Goal: Task Accomplishment & Management: Complete application form

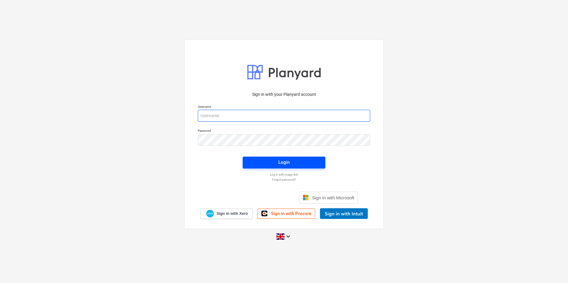
type input "[EMAIL_ADDRESS][DOMAIN_NAME]"
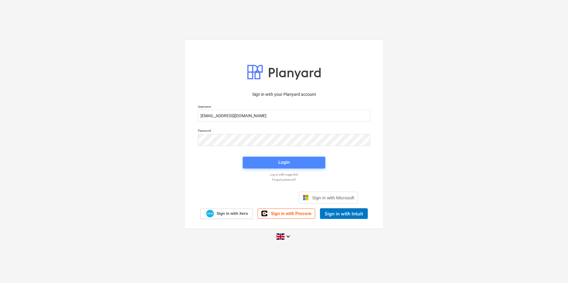
click at [292, 160] on span "Login" at bounding box center [284, 163] width 68 height 8
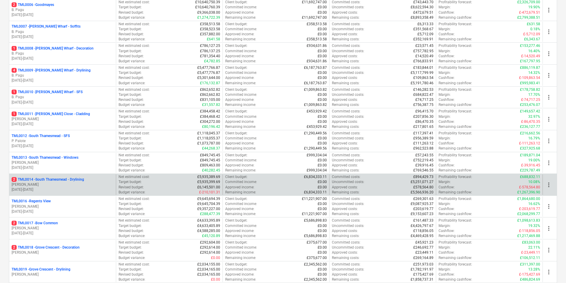
scroll to position [208, 0]
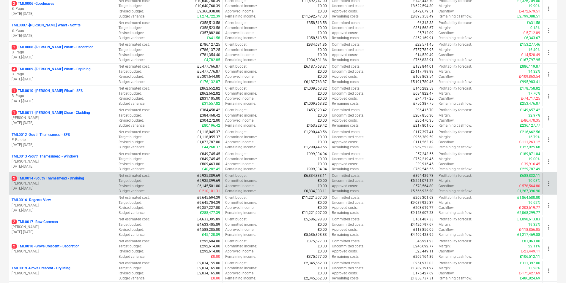
click at [40, 181] on p "2 TML0014 - [GEOGRAPHIC_DATA] - Drylining" at bounding box center [48, 178] width 72 height 5
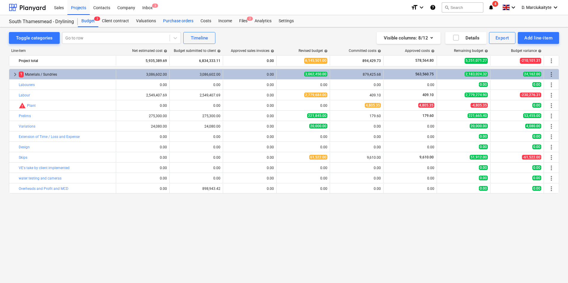
click at [176, 22] on div "Purchase orders" at bounding box center [178, 21] width 37 height 12
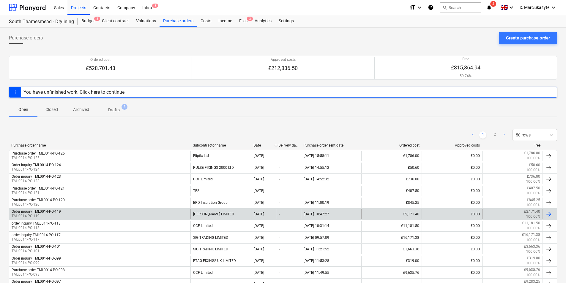
click at [160, 15] on link "Purchase orders" at bounding box center [178, 21] width 37 height 12
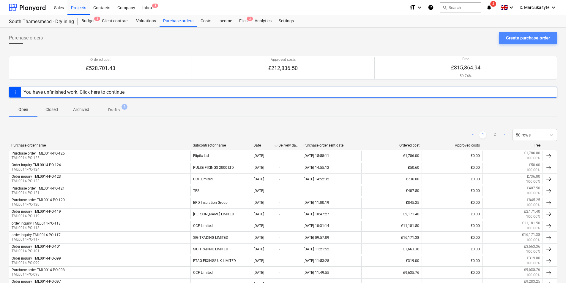
click at [520, 38] on div "Create purchase order" at bounding box center [528, 38] width 44 height 8
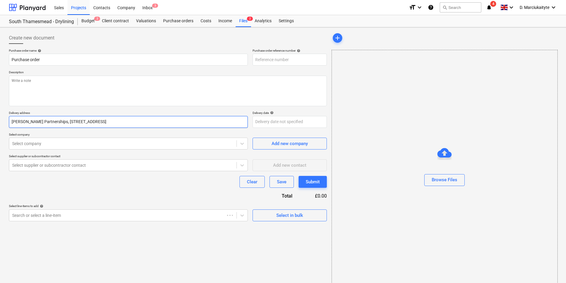
type textarea "x"
type input "TML0014-PO-127"
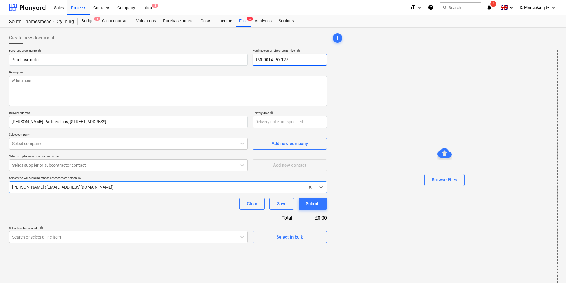
click at [299, 64] on input "TML0014-PO-127" at bounding box center [290, 60] width 74 height 12
type textarea "x"
type input "TML0014-PO-12"
type textarea "x"
type input "TML0014-PO-126"
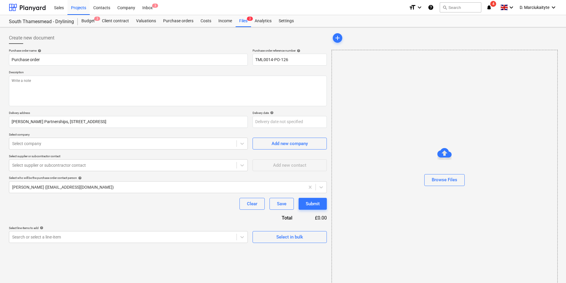
click at [283, 75] on p "Description" at bounding box center [168, 72] width 318 height 5
click at [224, 93] on textarea at bounding box center [168, 91] width 318 height 31
type textarea "x"
type textarea "G"
type textarea "x"
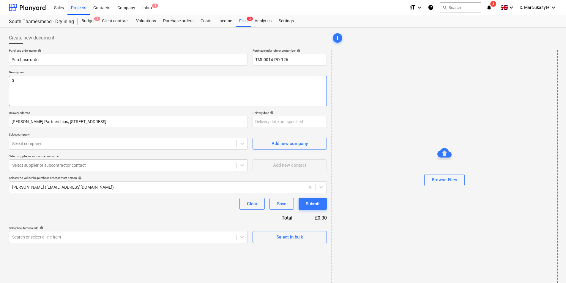
type textarea "Go"
type textarea "x"
type textarea "Goo"
type textarea "x"
type textarea "Good"
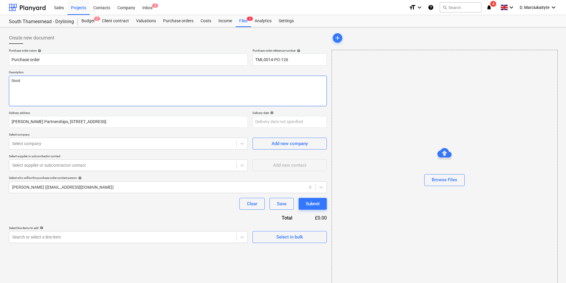
type textarea "x"
type textarea "Good"
type textarea "x"
type textarea "Good m"
type textarea "x"
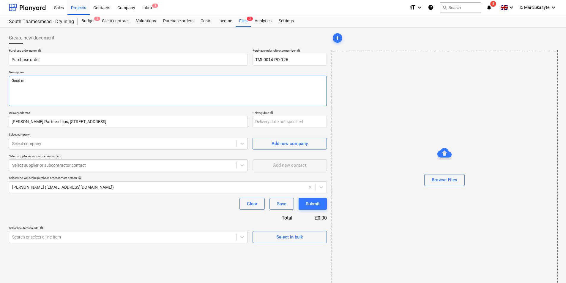
type textarea "Good mo"
type textarea "x"
type textarea "Good mor"
type textarea "x"
type textarea "Good morn"
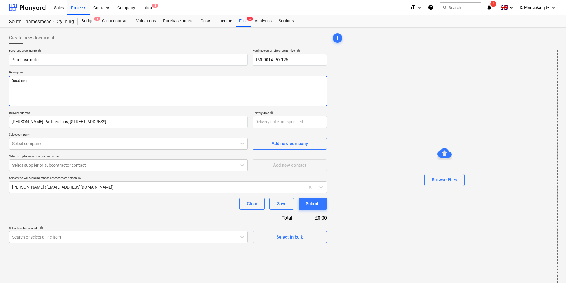
type textarea "x"
type textarea "Good morni"
type textarea "x"
type textarea "Good mornin"
type textarea "x"
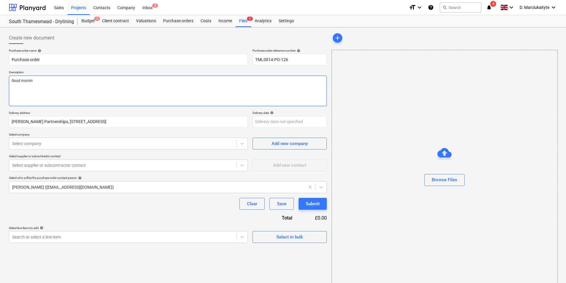
type textarea "Good morning"
type textarea "x"
type textarea "Good morning,"
type textarea "x"
type textarea "Good morning,"
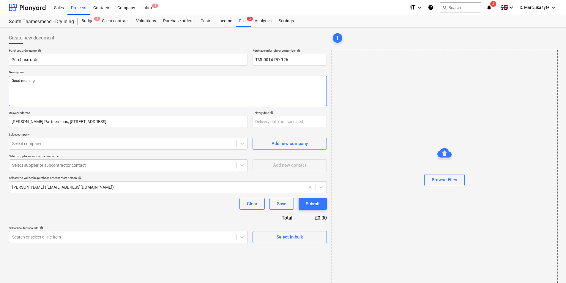
type textarea "x"
type textarea "Good morning,"
type textarea "x"
type textarea "Good morning, I"
type textarea "x"
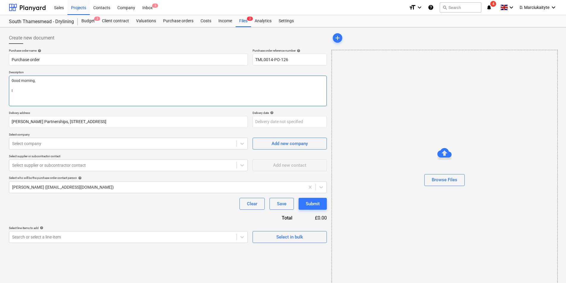
type textarea "Good morning, I"
type textarea "x"
type textarea "Good morning, I h"
type textarea "x"
type textarea "Good morning, I ho"
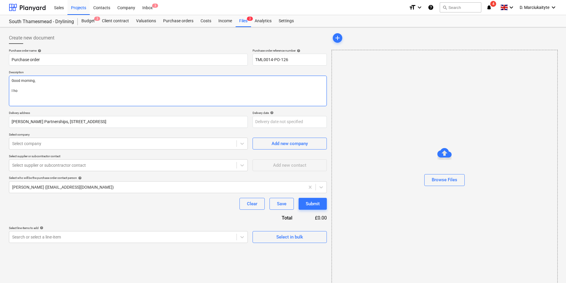
type textarea "x"
type textarea "Good morning, I hop"
type textarea "x"
type textarea "Good morning, I hope"
type textarea "x"
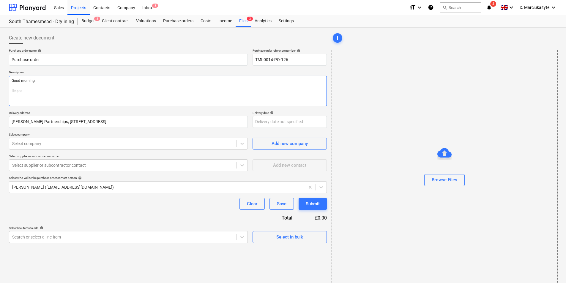
type textarea "Good morning, I hope"
type textarea "x"
type textarea "Good morning, I hope y"
type textarea "x"
type textarea "Good morning, I hope yo"
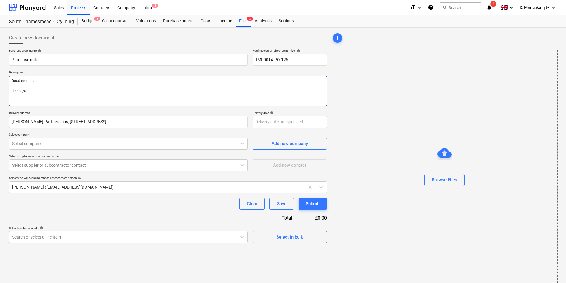
type textarea "x"
type textarea "Good morning, I hope you"
type textarea "x"
type textarea "Good morning, I hope you"
type textarea "x"
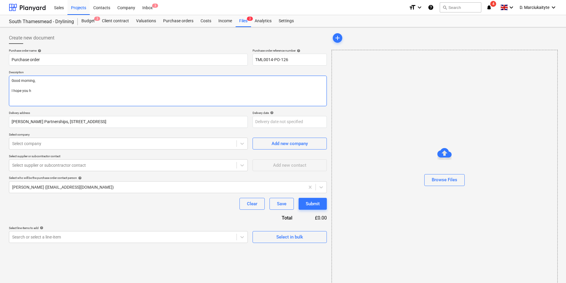
type textarea "Good morning, I hope you ha"
type textarea "x"
type textarea "Good morning, I hope you had"
type textarea "x"
type textarea "Good morning, I hope you had"
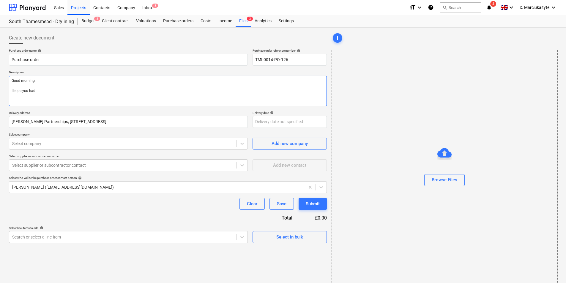
type textarea "x"
type textarea "Good morning, I hope you had n"
type textarea "x"
type textarea "Good morning, I hope you had ni"
type textarea "x"
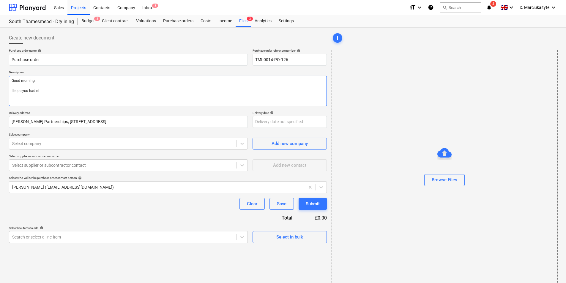
type textarea "Good morning, I hope you had nic"
type textarea "x"
type textarea "Good morning, I hope you had nice"
type textarea "x"
type textarea "Good morning, I hope you had nice"
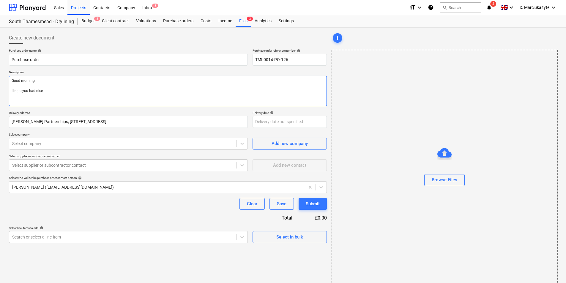
click at [107, 90] on textarea "Good morning, I hope you had nice" at bounding box center [168, 91] width 318 height 31
type textarea "x"
type textarea "Good morning, I hope you had nice"
type textarea "x"
type textarea "Good morning, I hope you had nic"
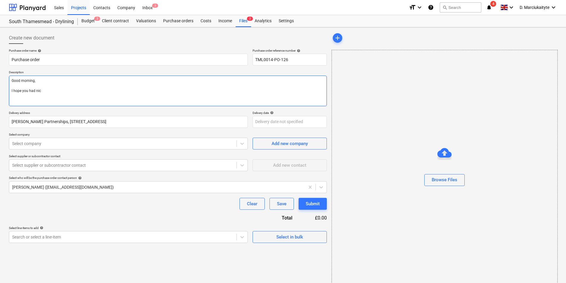
type textarea "x"
type textarea "Good morning, I hope you had ni"
type textarea "x"
type textarea "Good morning, I hope you had n"
type textarea "x"
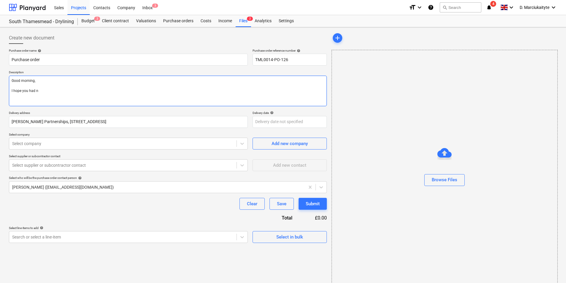
type textarea "Good morning, I hope you had"
type textarea "x"
type textarea "Good morning, I hope you had a"
type textarea "x"
type textarea "Good morning, I hope you had a"
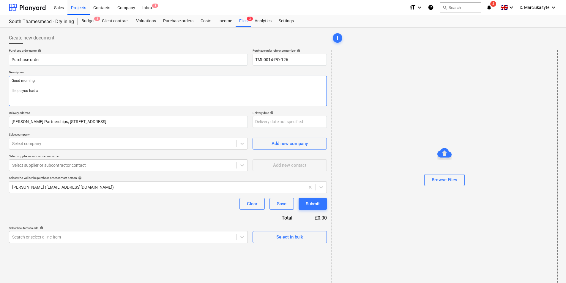
type textarea "x"
type textarea "Good morning, I hope you had a n"
type textarea "x"
type textarea "Good morning, I hope you had a ni"
type textarea "x"
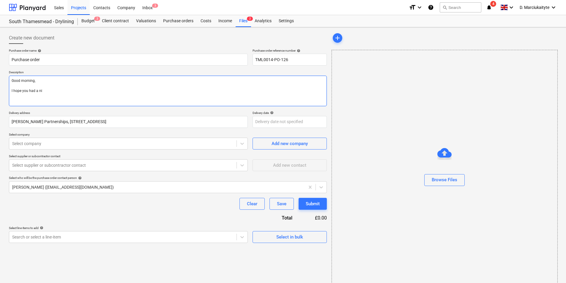
type textarea "Good morning, I hope you had a nic"
type textarea "x"
type textarea "Good morning, I hope you had a nice"
type textarea "x"
type textarea "Good morning, I hope you had a nice"
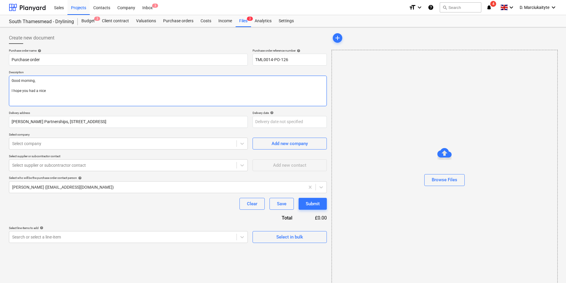
type textarea "x"
type textarea "Good morning, I hope you had a nice w"
type textarea "x"
type textarea "Good morning, I hope you had a nice we"
type textarea "x"
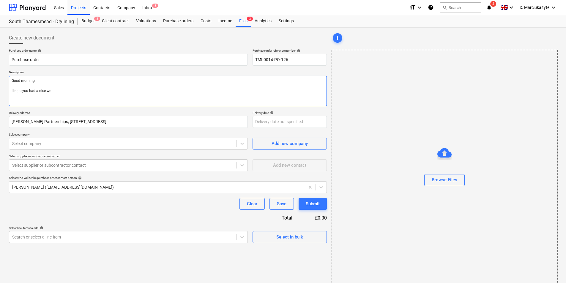
type textarea "Good morning, I hope you had a nice wee"
type textarea "x"
type textarea "Good morning, I hope you had a nice week"
type textarea "x"
type textarea "Good morning, I hope you had a nice weeke"
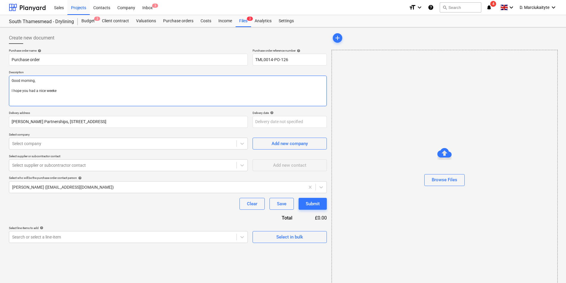
type textarea "x"
type textarea "Good morning, I hope you had a nice weekem"
type textarea "x"
type textarea "Good morning, I hope you had a nice weekemd"
type textarea "x"
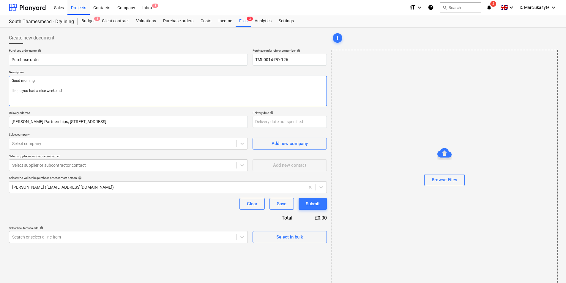
type textarea "Good morning, I hope you had a nice weekem"
type textarea "x"
type textarea "Good morning, I hope you had a nice weeke"
type textarea "x"
type textarea "Good morning, I hope you had a nice weeken"
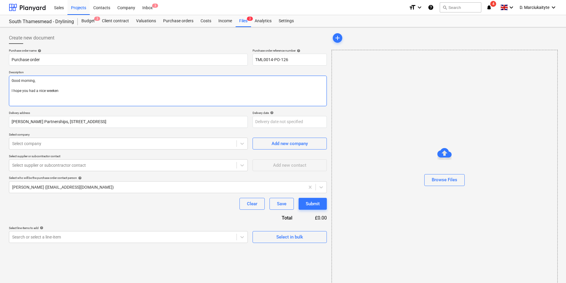
type textarea "x"
type textarea "Good morning, I hope you had a nice weekend"
type textarea "x"
type textarea "Good morning, I hope you had a nice weekend."
type textarea "x"
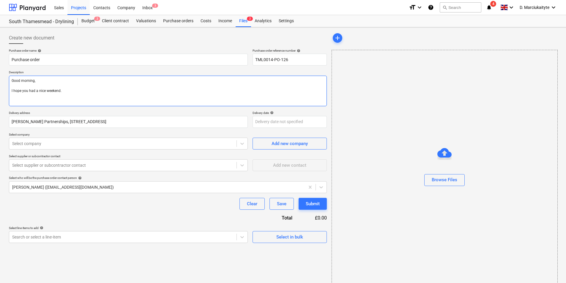
type textarea "Good morning, I hope you had a nice weekend."
type textarea "x"
type textarea "Good morning, I hope you had a nice weekend. P"
type textarea "x"
type textarea "Good morning, I hope you had a nice weekend. Pl"
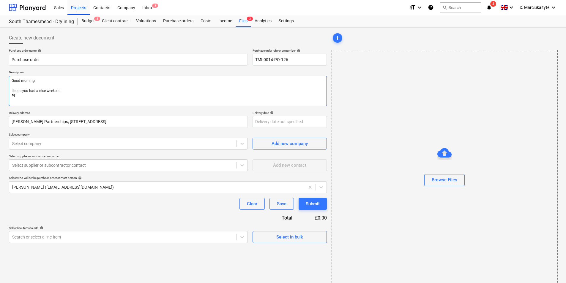
type textarea "x"
type textarea "Good morning, I hope you had a nice weekend. Ple"
type textarea "x"
type textarea "Good morning, I hope you had a nice weekend. [GEOGRAPHIC_DATA]"
type textarea "x"
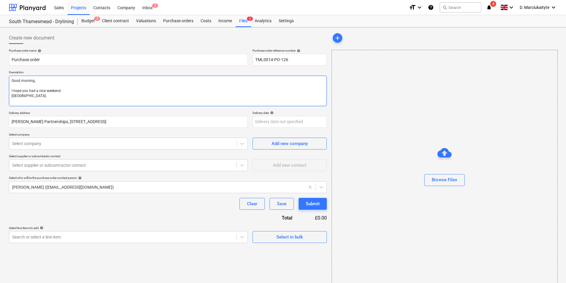
type textarea "Good morning, I hope you had a nice weekend. Pleas"
type textarea "x"
type textarea "Good morning, I hope you had a nice weekend. Please"
type textarea "x"
type textarea "Good morning, I hope you had a nice weekend. Please"
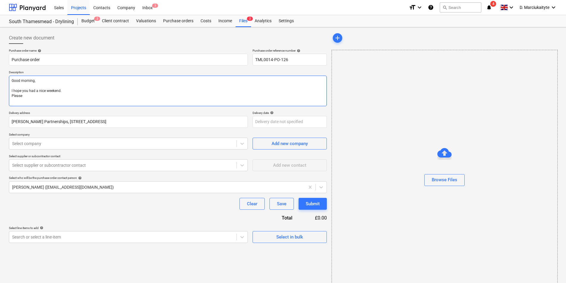
type textarea "x"
type textarea "Good morning, I hope you had a nice weekend. Please p"
type textarea "x"
type textarea "Good morning, I hope you had a nice weekend. Please pr"
type textarea "x"
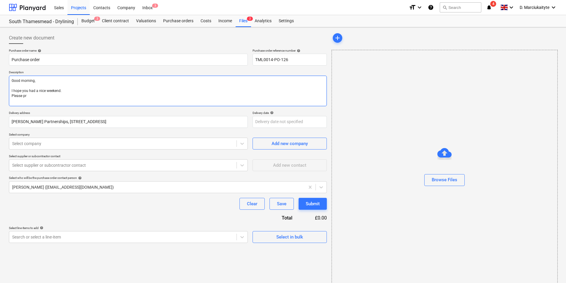
type textarea "Good morning, I hope you had a nice weekend. Please pro"
type textarea "x"
type textarea "Good morning, I hope you had a nice weekend. Please proc"
type textarea "x"
type textarea "Good morning, I hope you had a nice weekend. Please proce"
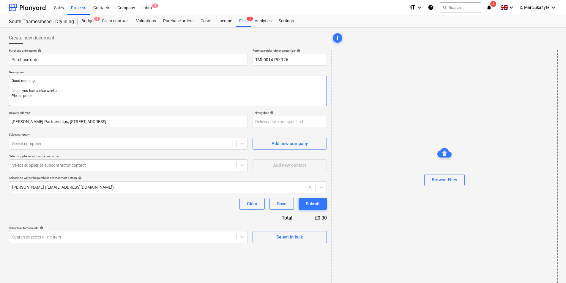
type textarea "x"
type textarea "Good morning, I hope you had a nice weekend. Please procee"
type textarea "x"
type textarea "Good morning, I hope you had a nice weekend. Please procees"
type textarea "x"
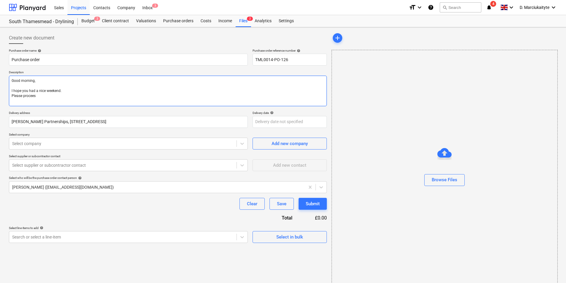
type textarea "Good morning, I hope you had a nice weekend. Please procee"
type textarea "x"
type textarea "Good morning, I hope you had a nice weekend. Please proceed"
type textarea "x"
type textarea "Good morning, I hope you had a nice weekend. Please proceed"
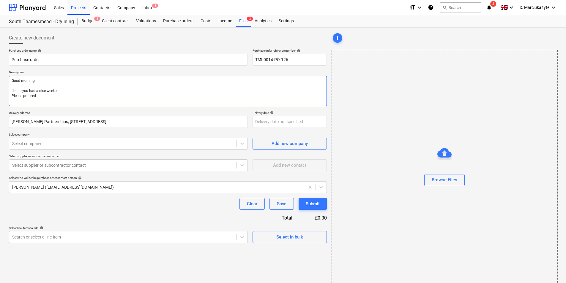
type textarea "x"
type textarea "Good morning, I hope you had a nice weekend. Please proceed w"
type textarea "x"
type textarea "Good morning, I hope you had a nice weekend. Please proceed wi"
type textarea "x"
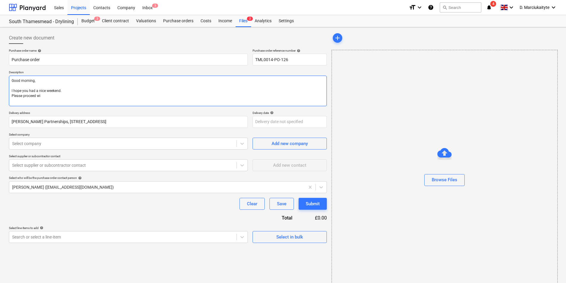
type textarea "Good morning, I hope you had a nice weekend. Please proceed wit"
type textarea "x"
type textarea "Good morning, I hope you had a nice weekend. Please proceed with"
type textarea "x"
type textarea "Good morning, I hope you had a nice weekend. Please proceed with"
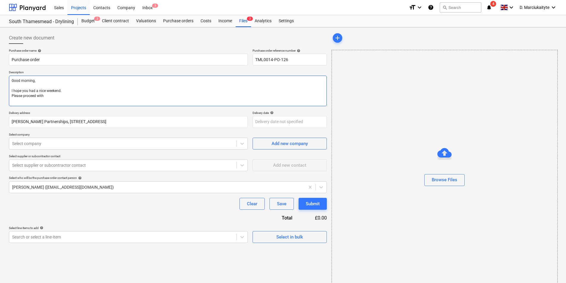
type textarea "x"
type textarea "Good morning, I hope you had a nice weekend. Please proceed with a"
type textarea "x"
type textarea "Good morning, I hope you had a nice weekend. Please proceed with at"
type textarea "x"
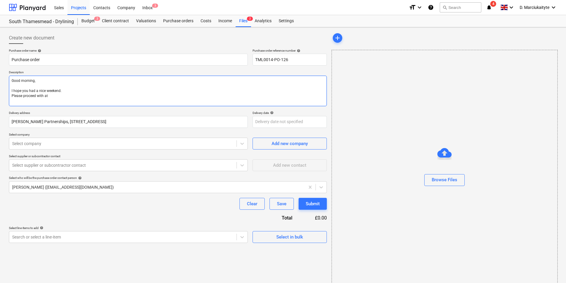
type textarea "Good morning, I hope you had a nice weekend. Please proceed with att"
type textarea "x"
type textarea "Good morning, I hope you had a nice weekend. Please proceed with atta"
type textarea "x"
type textarea "Good morning, I hope you had a nice weekend. Please proceed with attac"
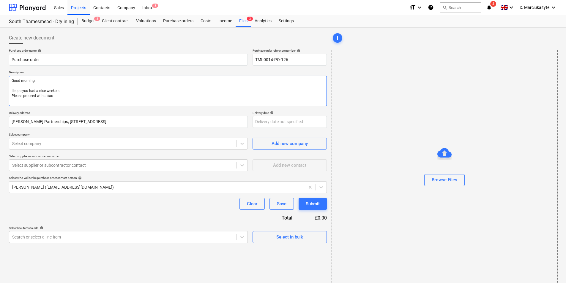
type textarea "x"
type textarea "Good morning, I hope you had a nice weekend. Please proceed with attach"
type textarea "x"
type textarea "Good morning, I hope you had a nice weekend. Please proceed with attache"
type textarea "x"
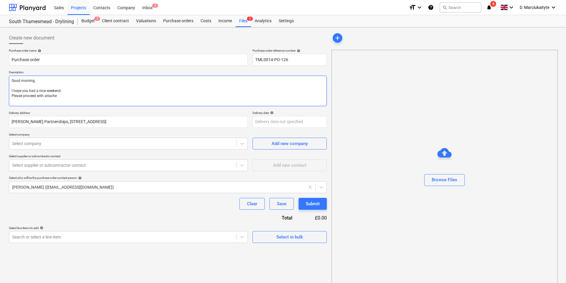
type textarea "Good morning, I hope you had a nice weekend. Please proceed with attached"
type textarea "x"
type textarea "Good morning, I hope you had a nice weekend. Please proceed with attache"
type textarea "x"
type textarea "Good morning, I hope you had a nice weekend. Please proceed with attach"
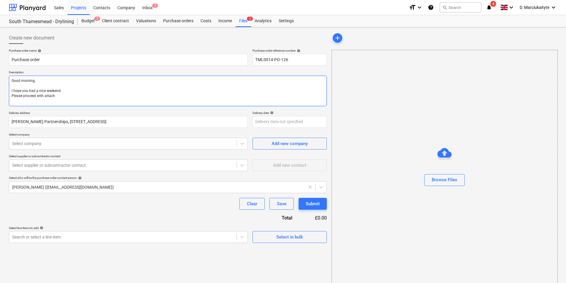
type textarea "x"
type textarea "Good morning, I hope you had a nice weekend. Please proceed with attac"
type textarea "x"
type textarea "Good morning, I hope you had a nice weekend. Please proceed with atta"
type textarea "x"
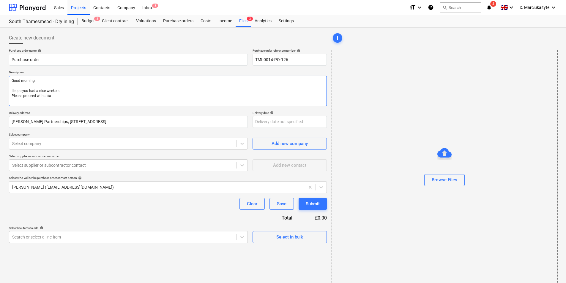
type textarea "Good morning, I hope you had a nice weekend. Please proceed with attac"
type textarea "x"
type textarea "Good morning, I hope you had a nice weekend. Please proceed with attach"
type textarea "x"
type textarea "Good morning, I hope you had a nice weekend. Please proceed with attache"
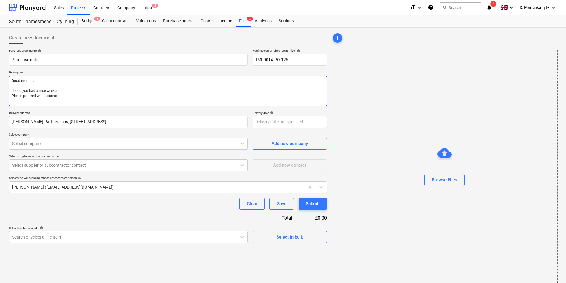
type textarea "x"
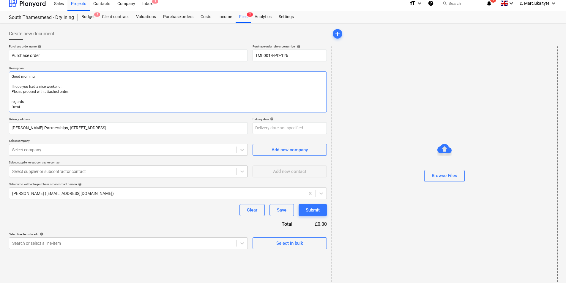
scroll to position [8, 0]
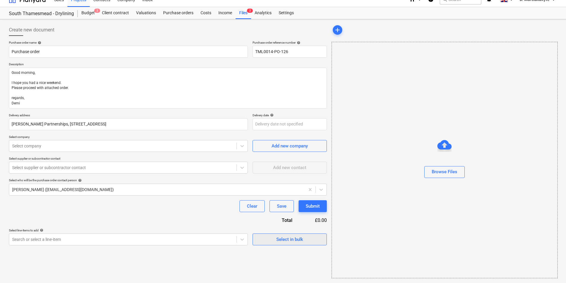
click at [326, 235] on button "Select in bulk" at bounding box center [290, 240] width 74 height 12
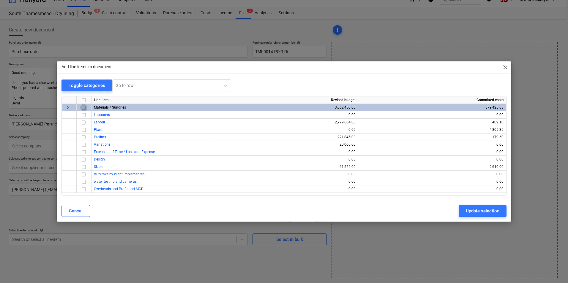
click at [86, 108] on input "checkbox" at bounding box center [83, 107] width 7 height 7
click at [485, 209] on div "Update selection" at bounding box center [483, 211] width 34 height 8
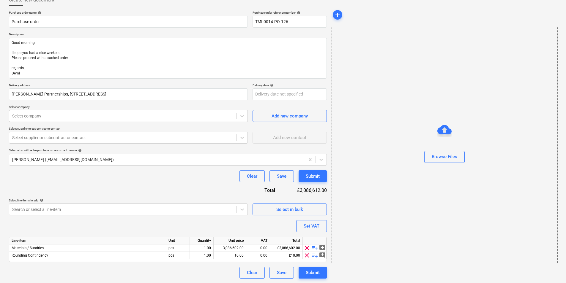
scroll to position [38, 0]
click at [314, 247] on span "playlist_add" at bounding box center [314, 248] width 7 height 7
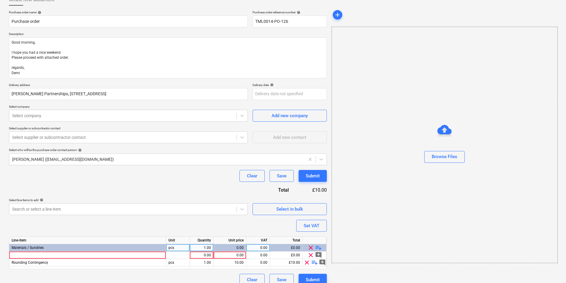
click at [314, 247] on div "clear playlist_add" at bounding box center [315, 248] width 24 height 7
click at [317, 247] on span "playlist_add" at bounding box center [318, 248] width 7 height 7
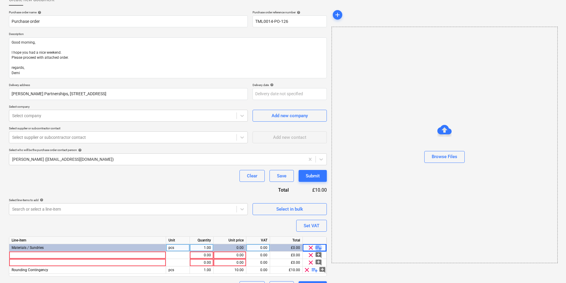
click at [318, 247] on span "playlist_add" at bounding box center [318, 248] width 7 height 7
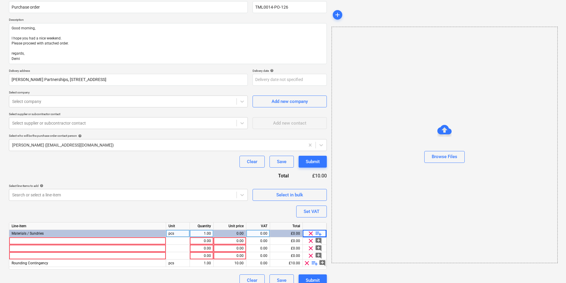
scroll to position [61, 0]
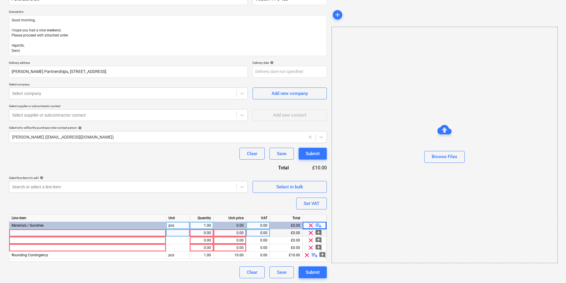
click at [110, 235] on div at bounding box center [87, 233] width 157 height 7
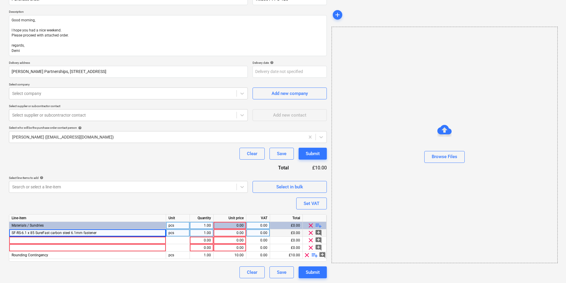
click at [174, 234] on div "pcs" at bounding box center [178, 233] width 24 height 7
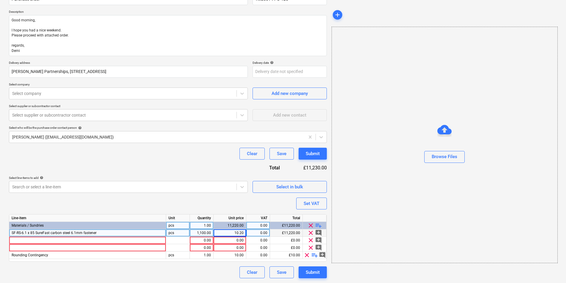
click at [200, 232] on div "1,100.00" at bounding box center [201, 233] width 19 height 7
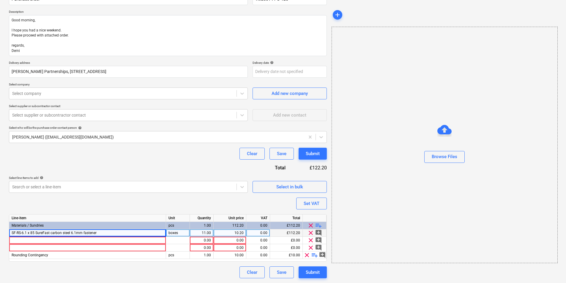
click at [127, 230] on div "Line-item Unit Quantity Unit price VAT Total Materials / Sundries pcs 1.00 112.…" at bounding box center [168, 239] width 318 height 48
click at [127, 231] on div "SF-RS-6.1 x 85 SureFast carbon steel 6.1mm fastener" at bounding box center [87, 233] width 157 height 7
click at [129, 232] on input "SF-RS-6.1 x 85 SureFast carbon steel 6.1mm fastener" at bounding box center [87, 233] width 157 height 7
click at [265, 234] on div "0.00" at bounding box center [258, 233] width 19 height 7
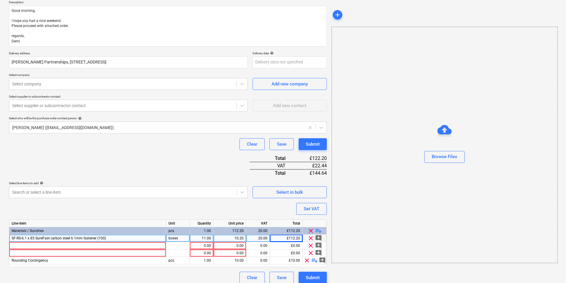
scroll to position [75, 0]
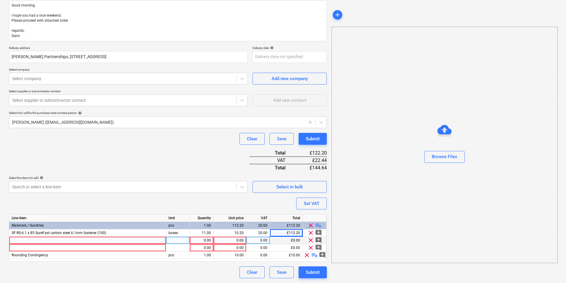
click at [109, 240] on div at bounding box center [87, 240] width 157 height 7
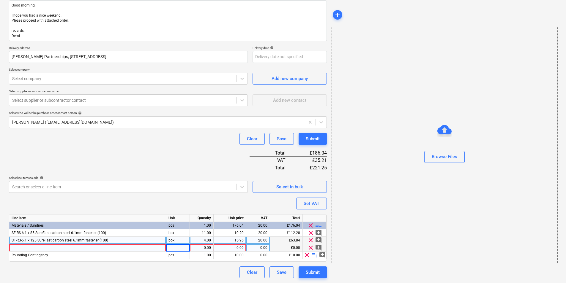
click at [64, 247] on div at bounding box center [87, 248] width 157 height 7
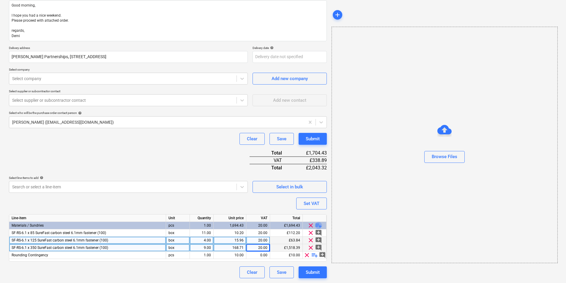
click at [315, 225] on span "playlist_add" at bounding box center [318, 225] width 7 height 7
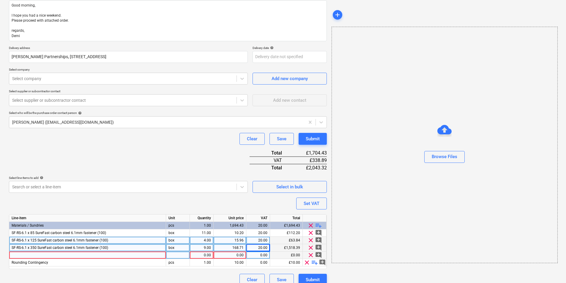
click at [85, 255] on div at bounding box center [87, 255] width 157 height 7
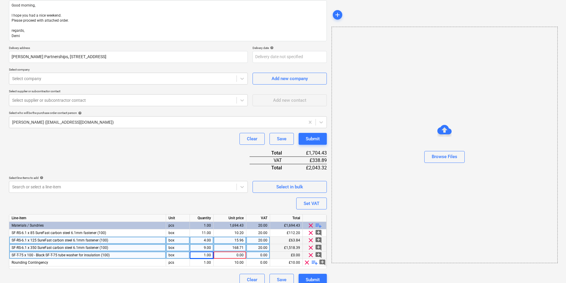
click at [318, 224] on span "playlist_add" at bounding box center [318, 225] width 7 height 7
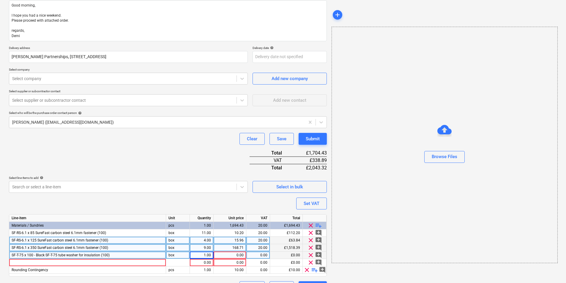
click at [317, 224] on span "playlist_add" at bounding box center [318, 225] width 7 height 7
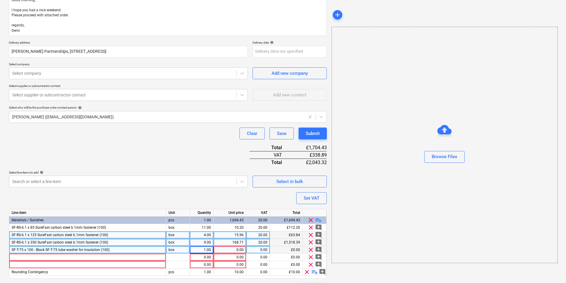
scroll to position [98, 0]
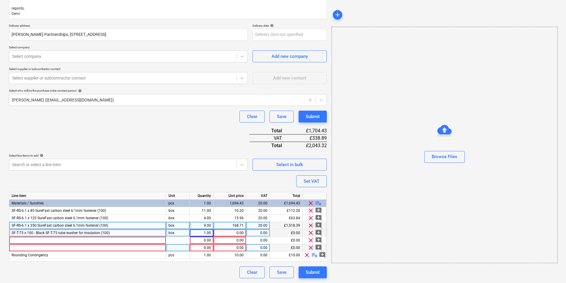
click at [306, 255] on span "clear" at bounding box center [306, 255] width 7 height 7
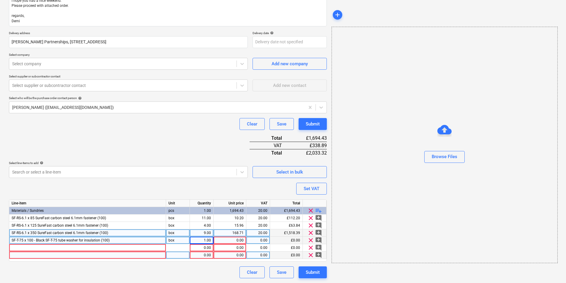
scroll to position [90, 0]
click at [206, 239] on div "1.00" at bounding box center [201, 240] width 19 height 7
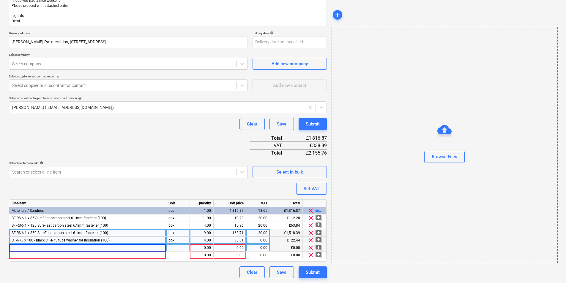
click at [115, 248] on div at bounding box center [87, 248] width 157 height 7
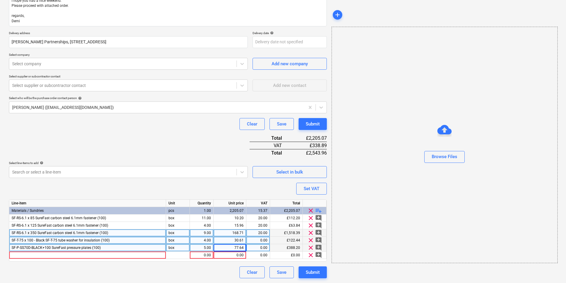
click at [258, 247] on div "0.00" at bounding box center [258, 248] width 19 height 7
click at [310, 256] on span "clear" at bounding box center [310, 255] width 7 height 7
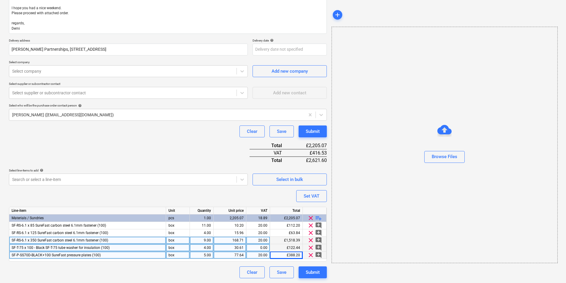
scroll to position [83, 0]
click at [161, 148] on div "Purchase order name help Purchase order Purchase order reference number help TM…" at bounding box center [168, 122] width 318 height 313
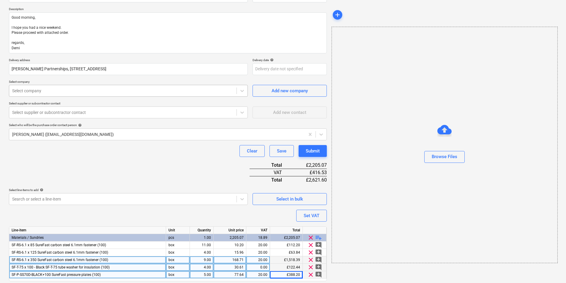
scroll to position [0, 0]
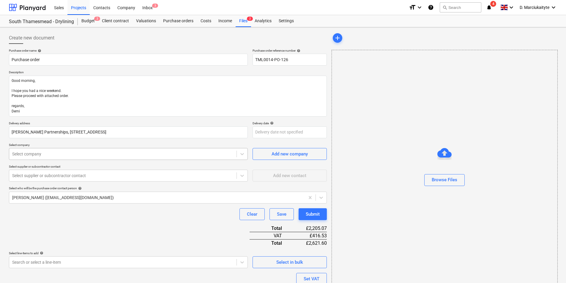
click at [90, 153] on div at bounding box center [122, 154] width 221 height 6
click at [168, 177] on div at bounding box center [122, 176] width 221 height 6
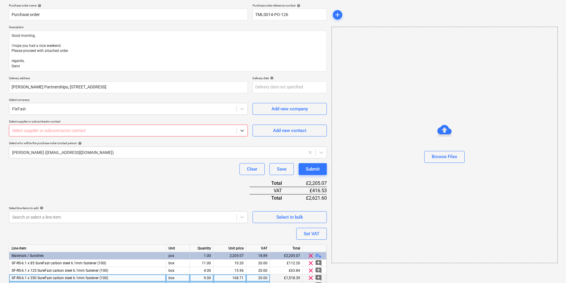
scroll to position [83, 0]
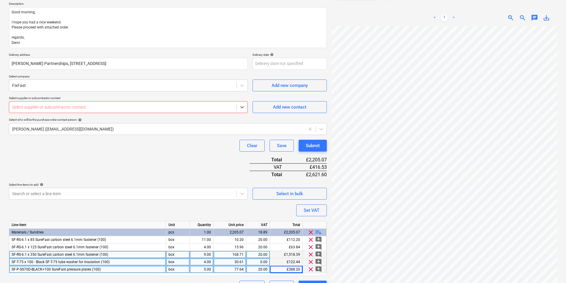
scroll to position [83, 0]
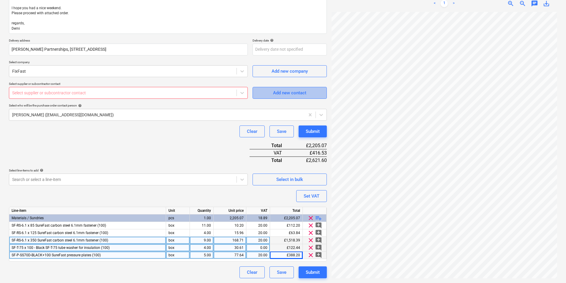
click at [305, 96] on div "Add new contact" at bounding box center [289, 93] width 33 height 8
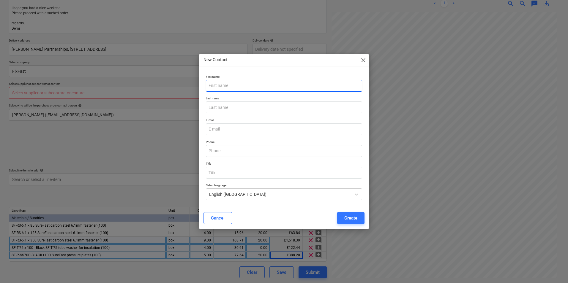
click at [234, 86] on input "text" at bounding box center [284, 86] width 156 height 12
click at [251, 128] on input "email" at bounding box center [284, 130] width 156 height 12
paste input "[EMAIL_ADDRESS][PERSON_NAME][DOMAIN_NAME]"
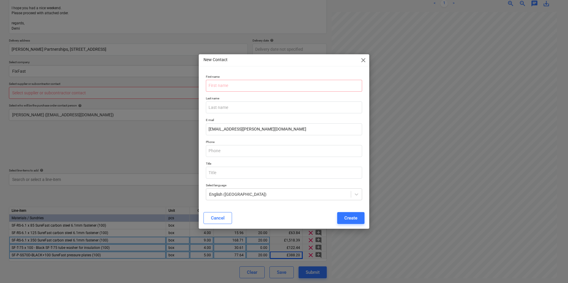
click at [263, 76] on p "First name" at bounding box center [284, 77] width 156 height 5
click at [256, 89] on input "text" at bounding box center [284, 86] width 156 height 12
click at [259, 154] on input "text" at bounding box center [284, 151] width 156 height 12
click at [290, 137] on div "E-mail [EMAIL_ADDRESS][PERSON_NAME][DOMAIN_NAME]" at bounding box center [284, 127] width 161 height 22
click at [352, 216] on div "Create" at bounding box center [350, 219] width 13 height 8
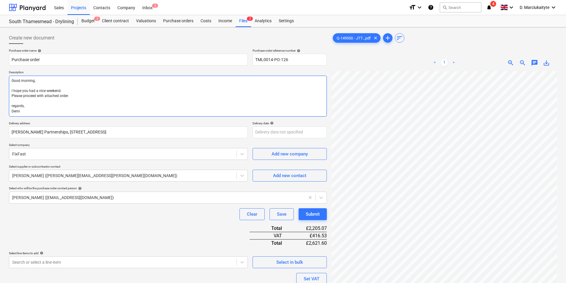
click at [93, 97] on textarea "Good morning, I hope you had a nice weekend. Please proceed with attached order…" at bounding box center [168, 96] width 318 height 41
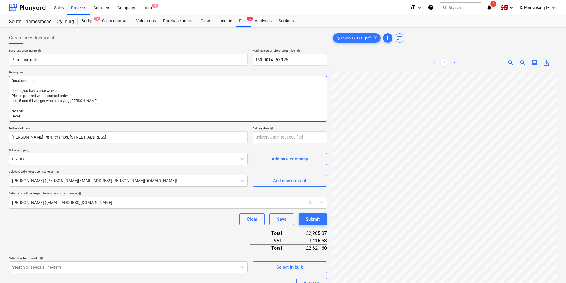
click at [97, 101] on textarea "Good morning, I hope you had a nice weekend. Please proceed with attached order…" at bounding box center [168, 99] width 318 height 46
drag, startPoint x: 88, startPoint y: 102, endPoint x: 8, endPoint y: 93, distance: 80.2
click at [8, 93] on div "Create new document Purchase order name help Purchase order Purchase order refe…" at bounding box center [168, 199] width 323 height 339
click at [130, 94] on textarea "Good morning, I hope you had a nice weekend. Please proceed with attached order…" at bounding box center [168, 99] width 318 height 46
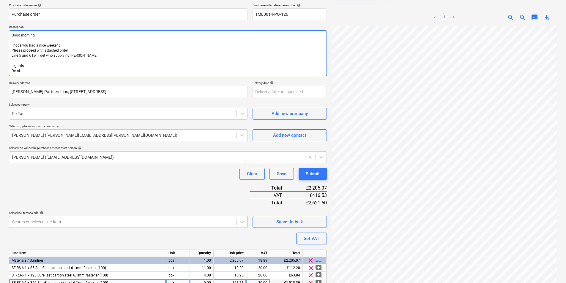
scroll to position [88, 0]
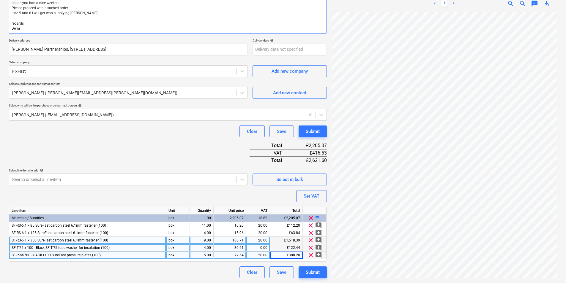
drag, startPoint x: 87, startPoint y: 18, endPoint x: 9, endPoint y: 14, distance: 78.3
click at [9, 14] on div "Create new document Purchase order name help Purchase order Purchase order refe…" at bounding box center [168, 111] width 323 height 339
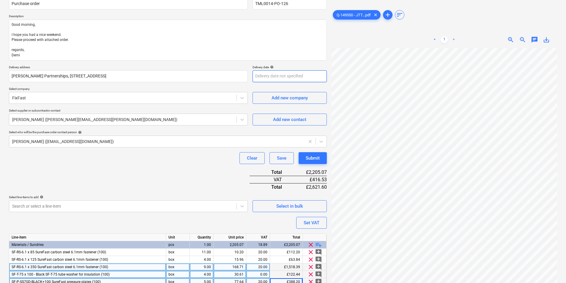
scroll to position [0, 0]
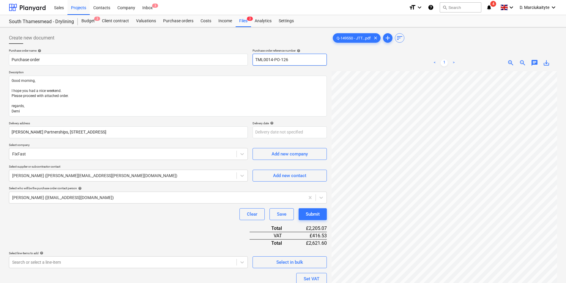
drag, startPoint x: 292, startPoint y: 58, endPoint x: 202, endPoint y: 52, distance: 90.6
click at [202, 52] on div "Purchase order name help Purchase order Purchase order reference number help TM…" at bounding box center [168, 57] width 318 height 17
click at [98, 55] on input "Purchase order" at bounding box center [128, 60] width 239 height 12
paste input "TML0014-PO-126"
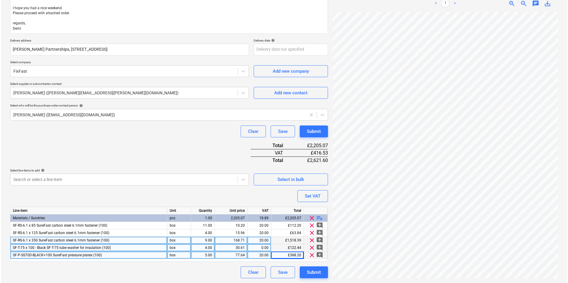
scroll to position [113, 0]
click at [313, 275] on div "Submit" at bounding box center [313, 273] width 14 height 8
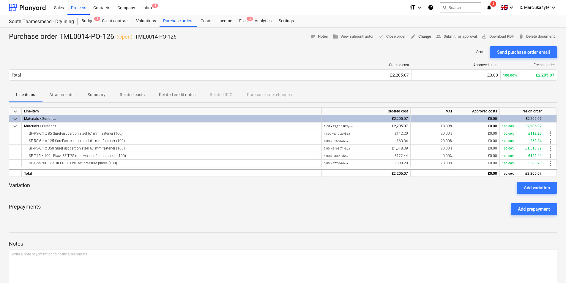
click at [424, 35] on span "edit Change" at bounding box center [421, 36] width 20 height 7
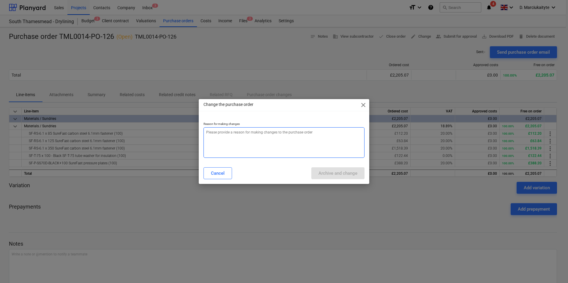
click at [294, 141] on textarea at bounding box center [284, 142] width 161 height 31
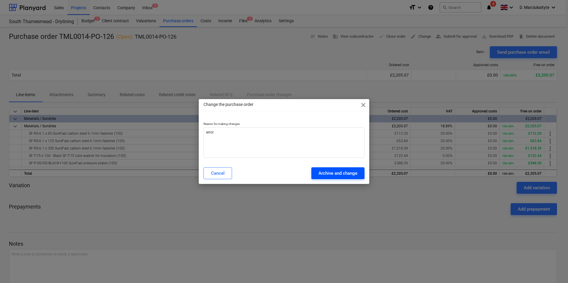
click at [350, 172] on div "Archive and change" at bounding box center [337, 174] width 39 height 8
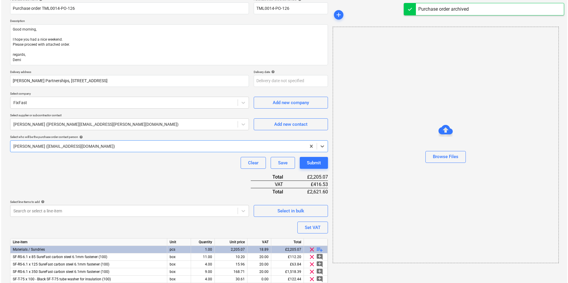
scroll to position [83, 0]
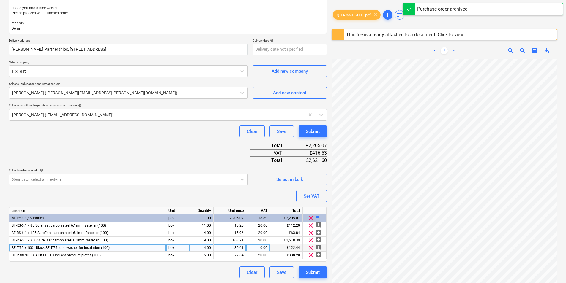
click at [261, 248] on div "0.00" at bounding box center [258, 248] width 19 height 7
click at [218, 145] on div "Purchase order name help Purchase order TML0014-PO-126 Purchase order reference…" at bounding box center [168, 122] width 318 height 313
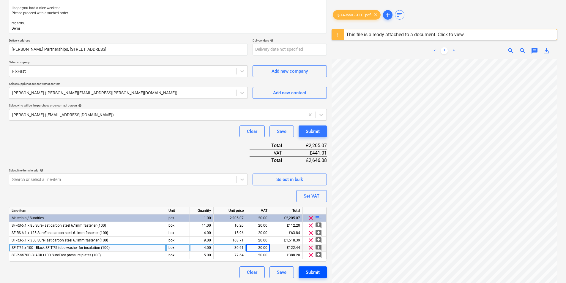
click at [317, 271] on div "Submit" at bounding box center [313, 273] width 14 height 8
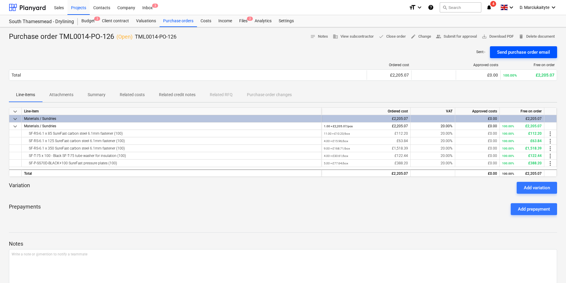
click at [525, 51] on div "Send purchase order email" at bounding box center [523, 52] width 53 height 8
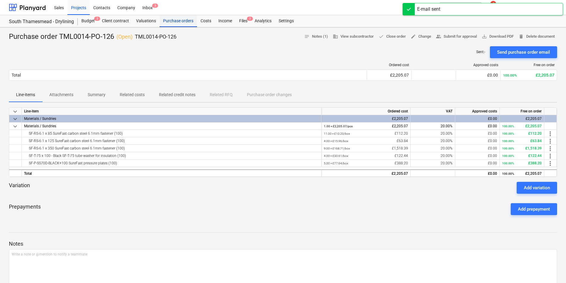
drag, startPoint x: 180, startPoint y: 16, endPoint x: 185, endPoint y: 20, distance: 7.0
click at [180, 17] on div "Purchase orders" at bounding box center [178, 21] width 37 height 12
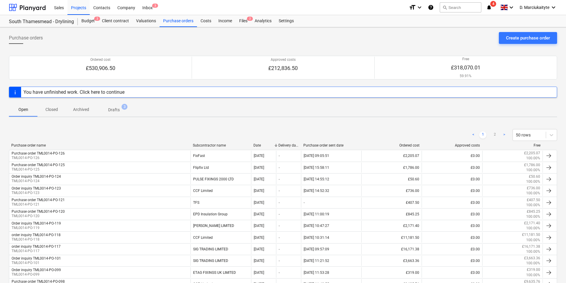
click at [145, 146] on div "Purchase order name" at bounding box center [99, 145] width 177 height 4
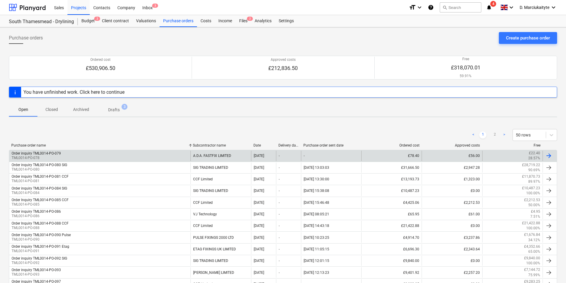
click at [135, 153] on div "Order inquiry TML0014-PO-079 TML0014-PO-078" at bounding box center [99, 156] width 181 height 10
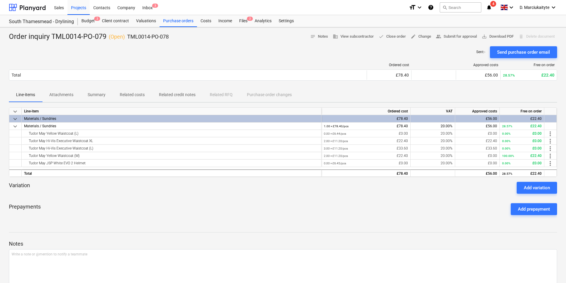
click at [89, 97] on p "Summary" at bounding box center [97, 95] width 18 height 6
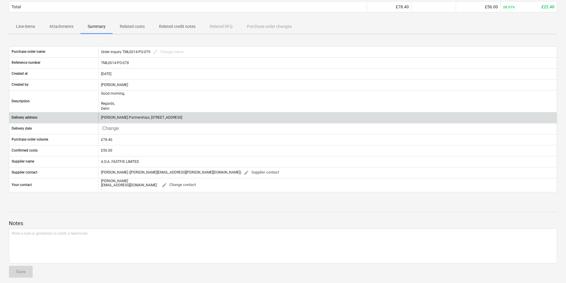
scroll to position [72, 0]
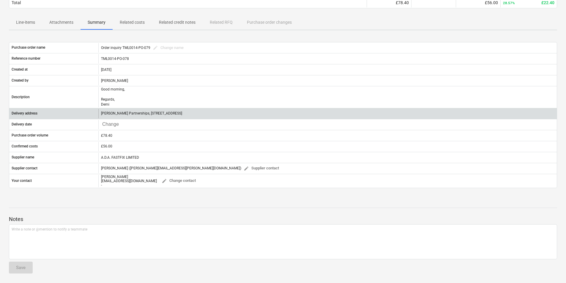
drag, startPoint x: 258, startPoint y: 113, endPoint x: 234, endPoint y: 115, distance: 25.0
click at [234, 115] on div "[PERSON_NAME] Partnerships, [STREET_ADDRESS]" at bounding box center [327, 114] width 458 height 10
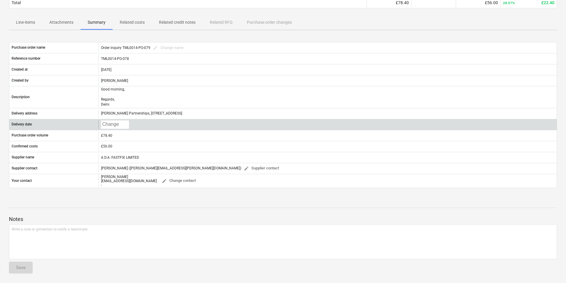
copy p "SE2 9AN"
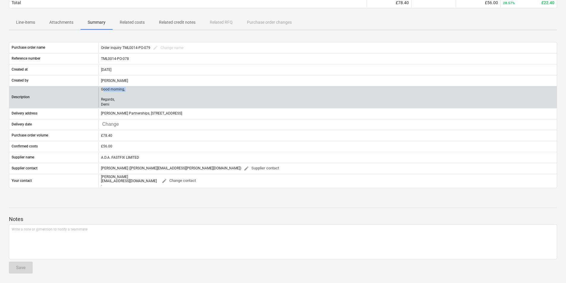
drag, startPoint x: 102, startPoint y: 92, endPoint x: 118, endPoint y: 95, distance: 15.4
click at [118, 95] on p "Good morning, Regards, Demi" at bounding box center [113, 97] width 24 height 20
